Goal: Information Seeking & Learning: Understand process/instructions

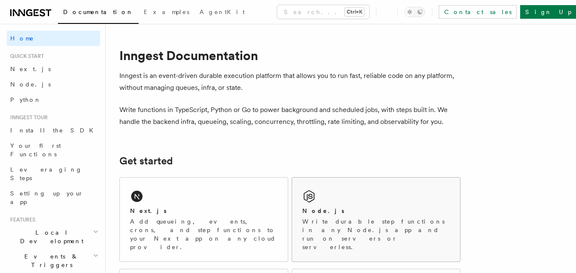
click at [359, 211] on div "Node.js" at bounding box center [375, 211] width 147 height 9
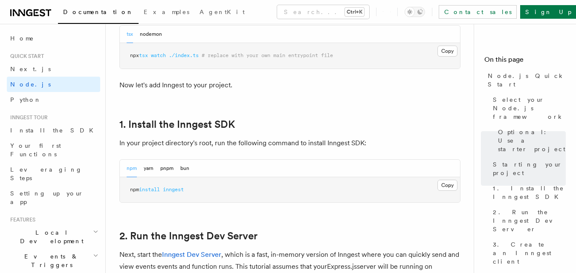
scroll to position [469, 0]
click at [451, 186] on button "Copy Copied" at bounding box center [447, 186] width 20 height 11
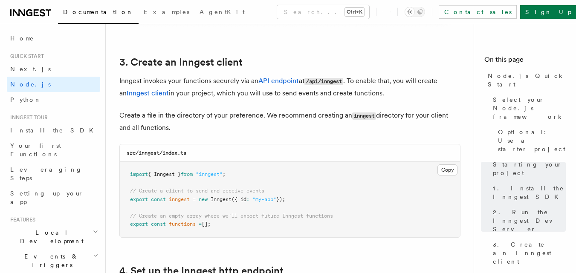
scroll to position [1065, 0]
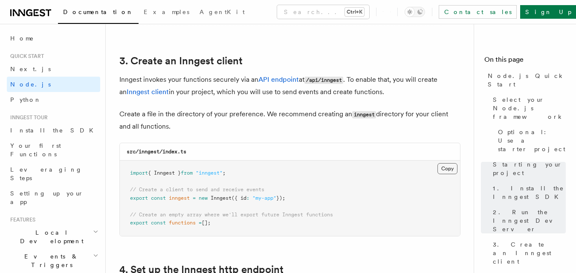
click at [442, 167] on button "Copy Copied" at bounding box center [447, 168] width 20 height 11
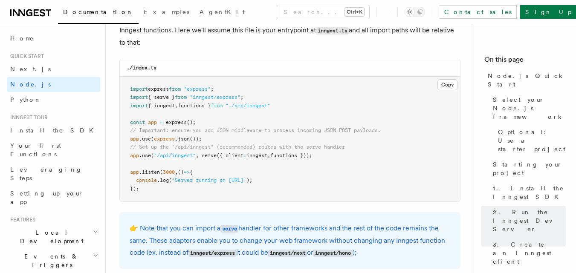
scroll to position [1321, 0]
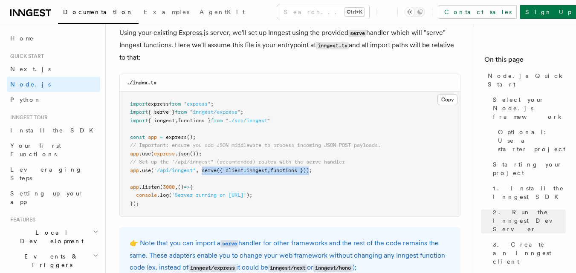
drag, startPoint x: 203, startPoint y: 170, endPoint x: 316, endPoint y: 170, distance: 112.9
click at [312, 170] on span "app .use ( "/api/inngest" , serve ({ client : inngest , functions }));" at bounding box center [221, 170] width 182 height 6
copy span "serve ({ client : inngest , functions })"
